Goal: Transaction & Acquisition: Purchase product/service

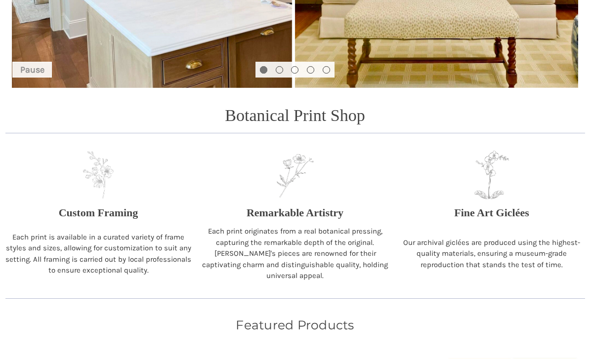
scroll to position [289, 0]
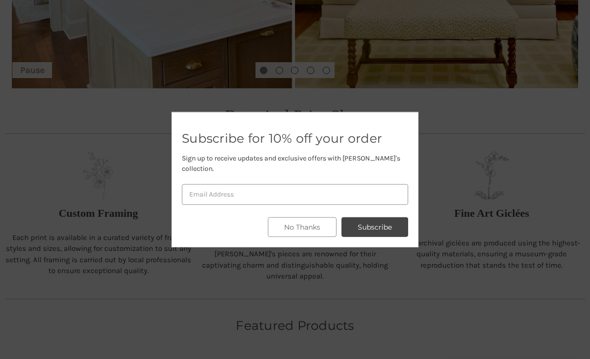
click at [312, 237] on button "No Thanks" at bounding box center [302, 227] width 69 height 20
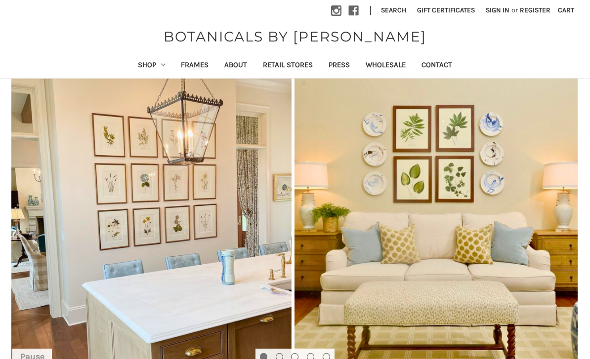
scroll to position [2, 0]
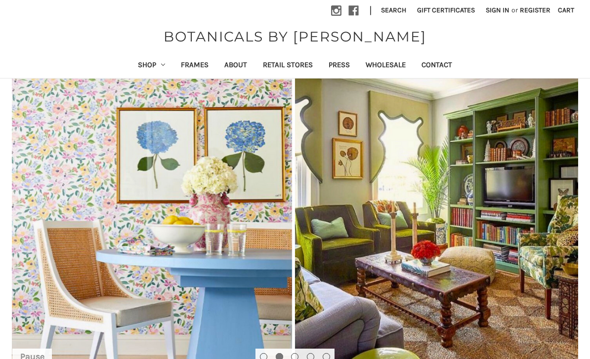
click at [145, 67] on link "Shop" at bounding box center [151, 66] width 43 height 24
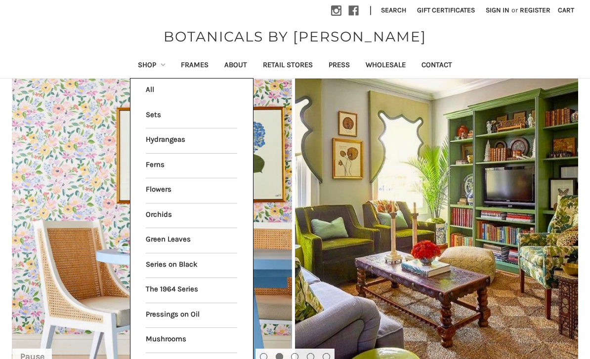
click at [478, 153] on img "Slide number 2" at bounding box center [295, 227] width 590 height 297
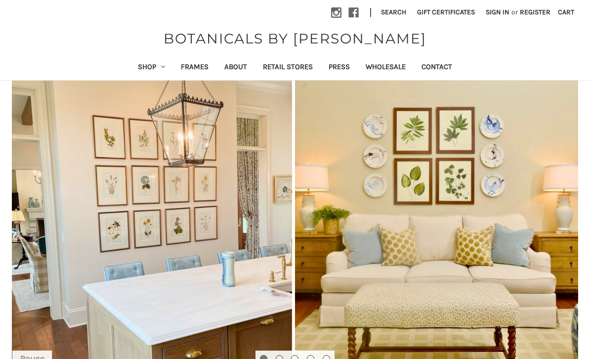
click at [150, 65] on link "Shop" at bounding box center [151, 68] width 43 height 24
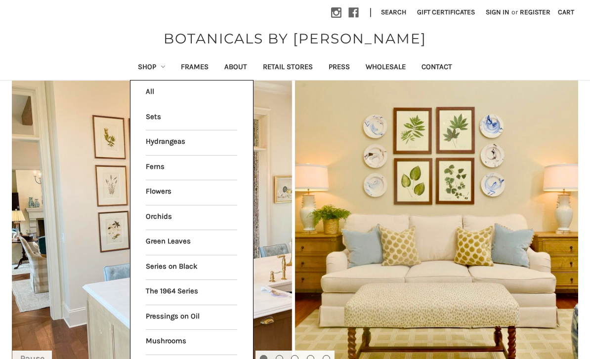
click at [186, 137] on link "Hydrangeas" at bounding box center [191, 142] width 91 height 25
